Goal: Information Seeking & Learning: Learn about a topic

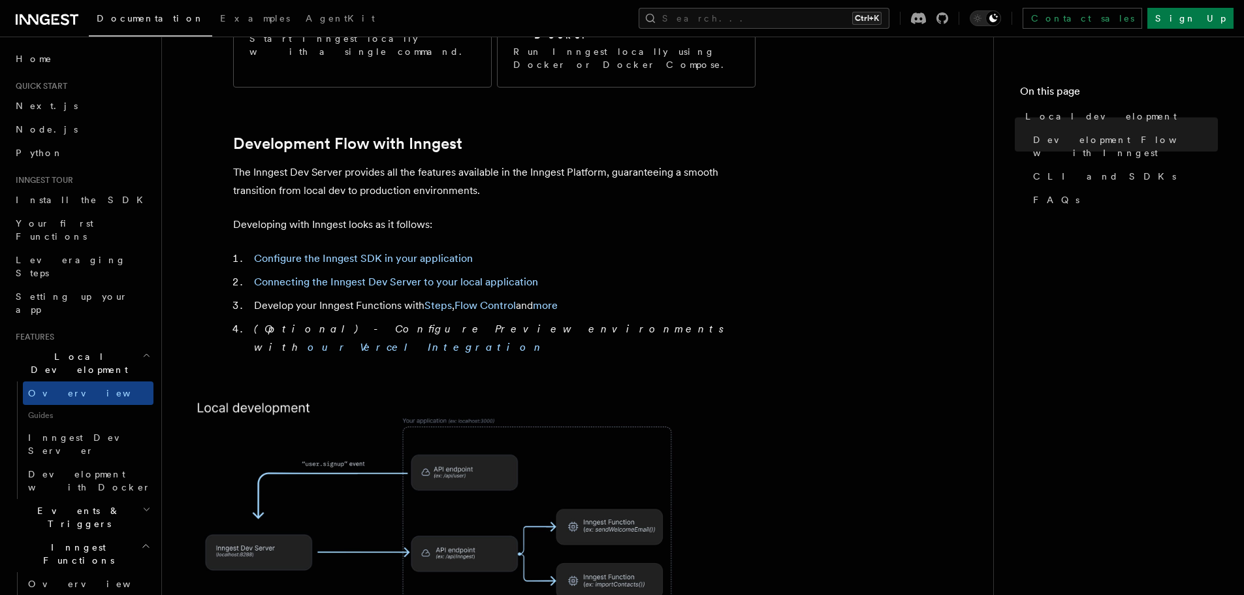
scroll to position [582, 0]
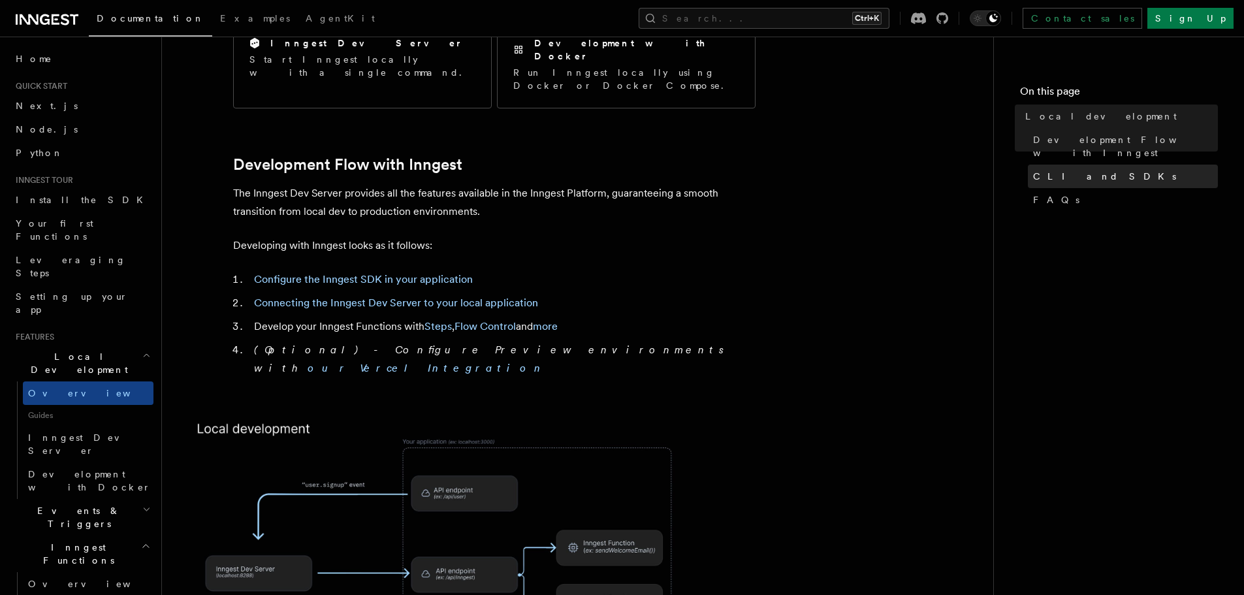
click at [1062, 170] on span "CLI and SDKs" at bounding box center [1104, 176] width 143 height 13
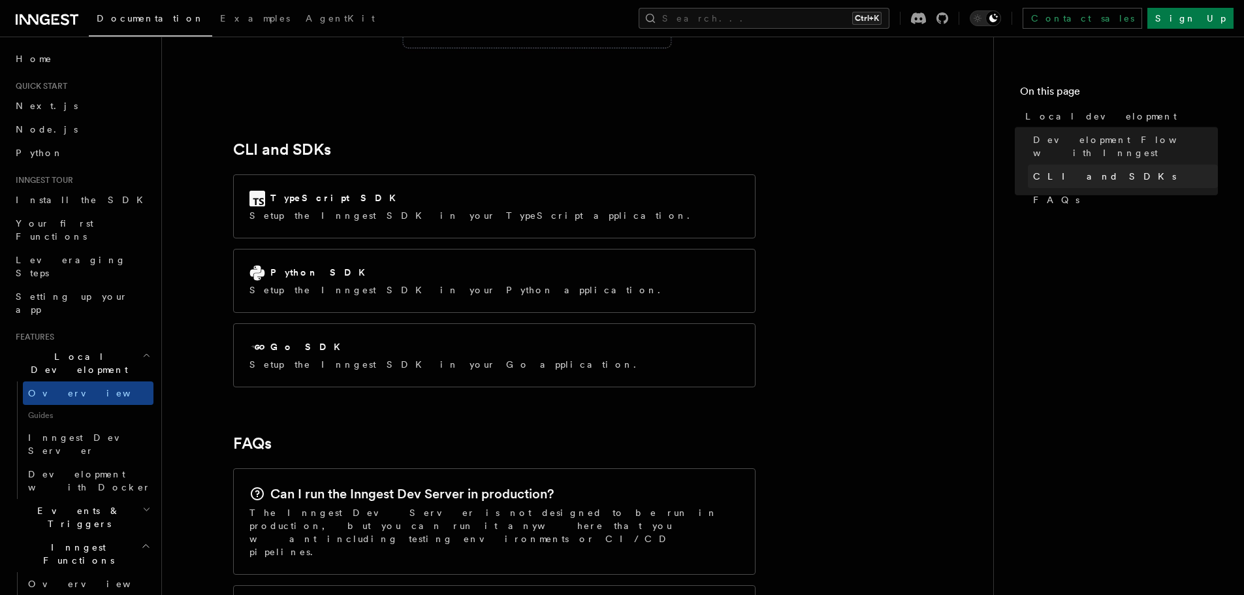
scroll to position [1664, 0]
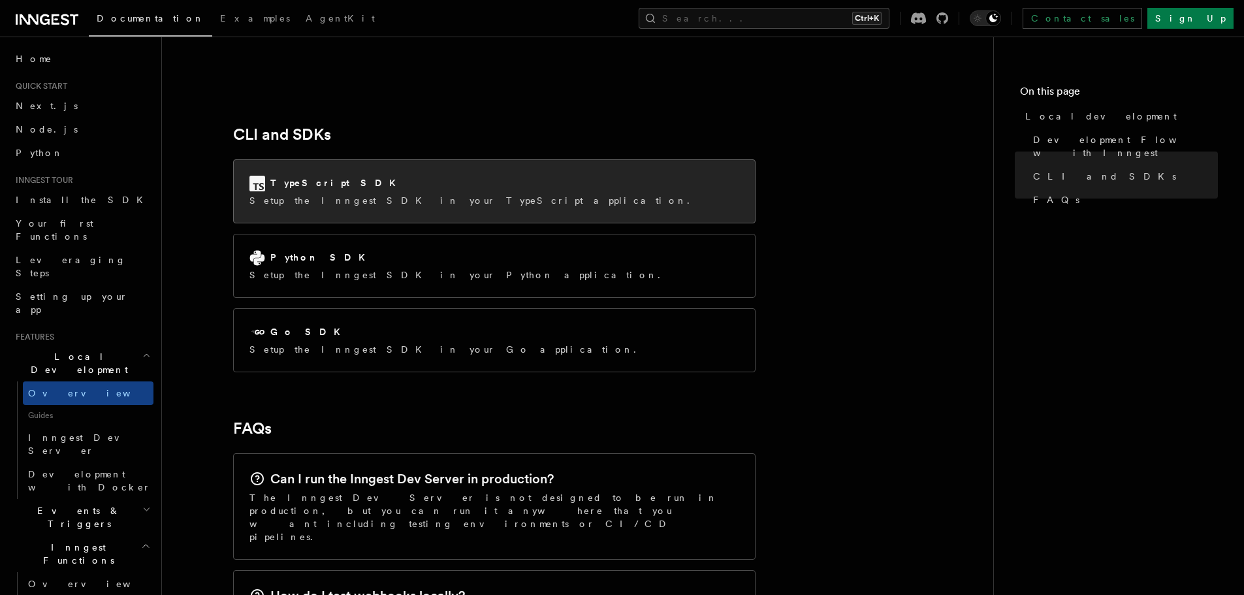
click at [361, 176] on div "TypeScript SDK Setup the Inngest SDK in your TypeScript application." at bounding box center [473, 191] width 448 height 31
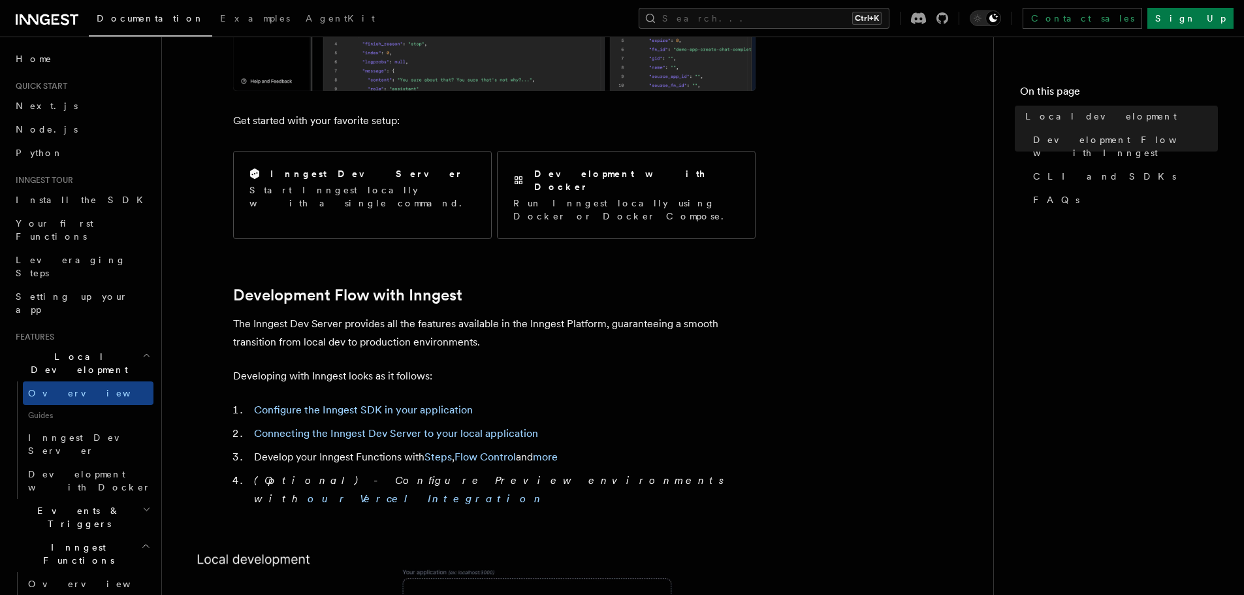
scroll to position [125, 0]
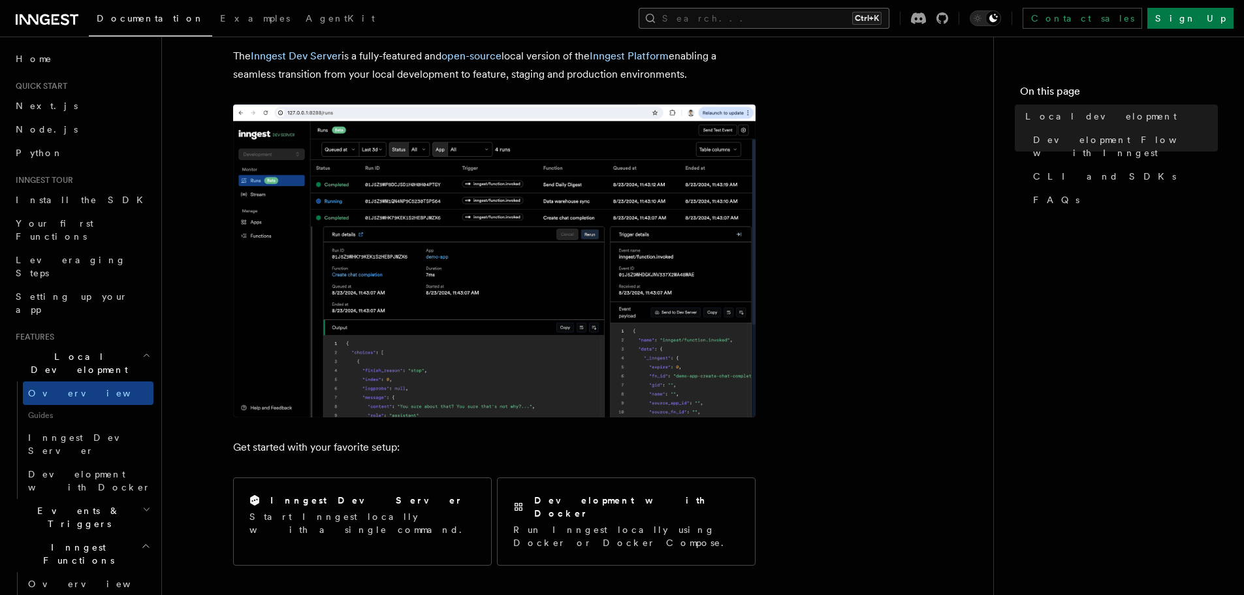
click at [768, 25] on button "Search... Ctrl+K" at bounding box center [764, 18] width 251 height 21
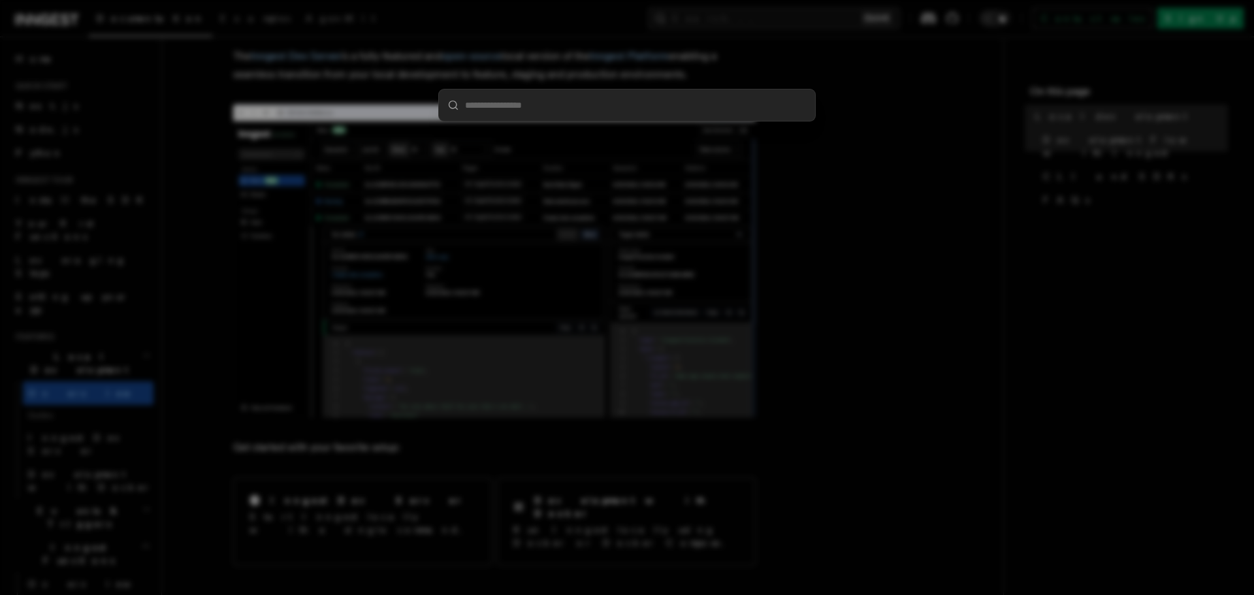
click at [544, 104] on input "search" at bounding box center [627, 104] width 376 height 31
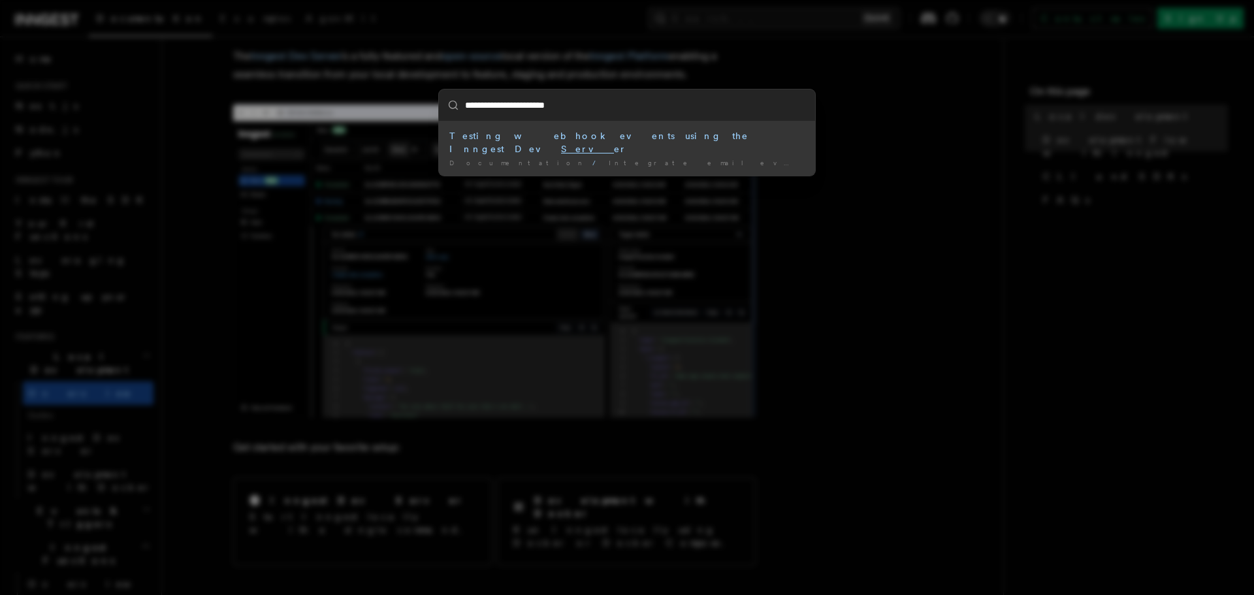
type input "**********"
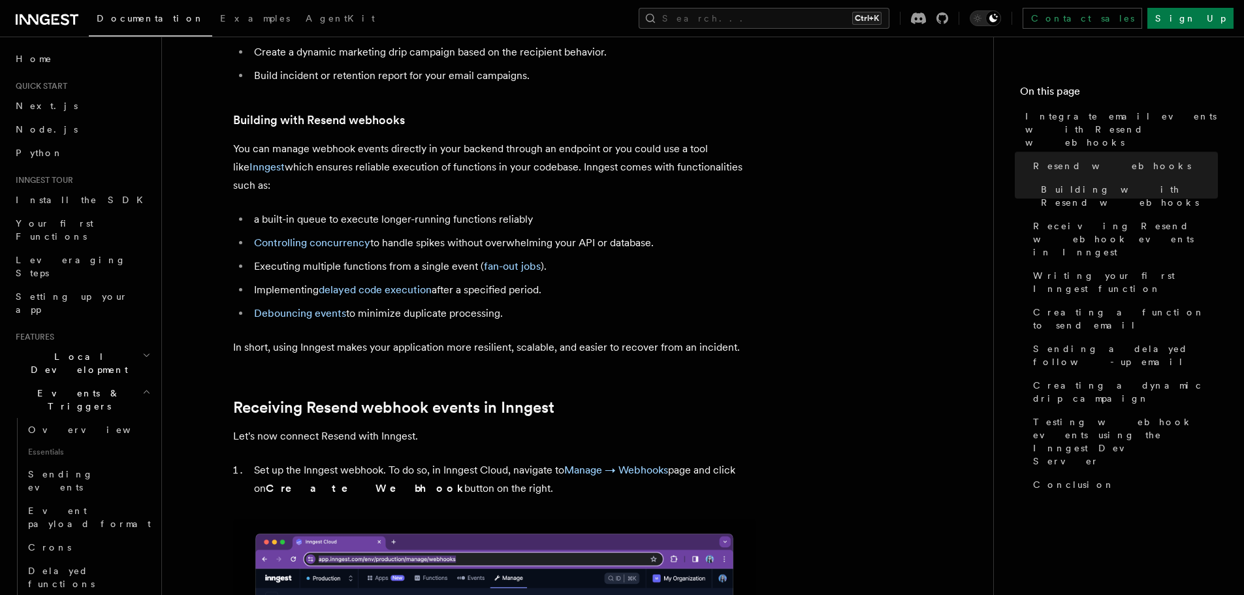
scroll to position [898, 0]
